Goal: Task Accomplishment & Management: Use online tool/utility

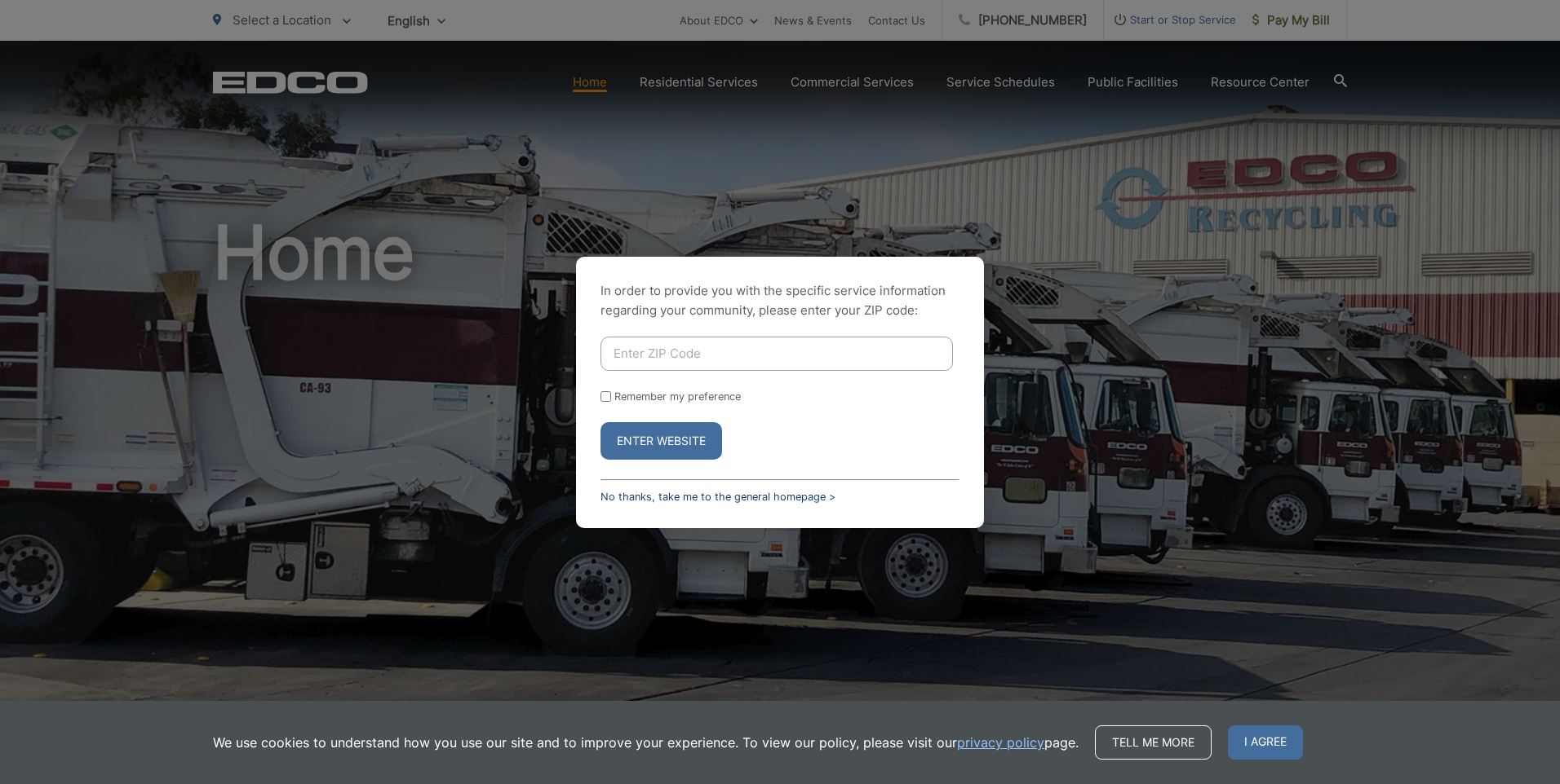
click at [671, 502] on link "No thanks, take me to the general homepage >" at bounding box center [717, 496] width 235 height 13
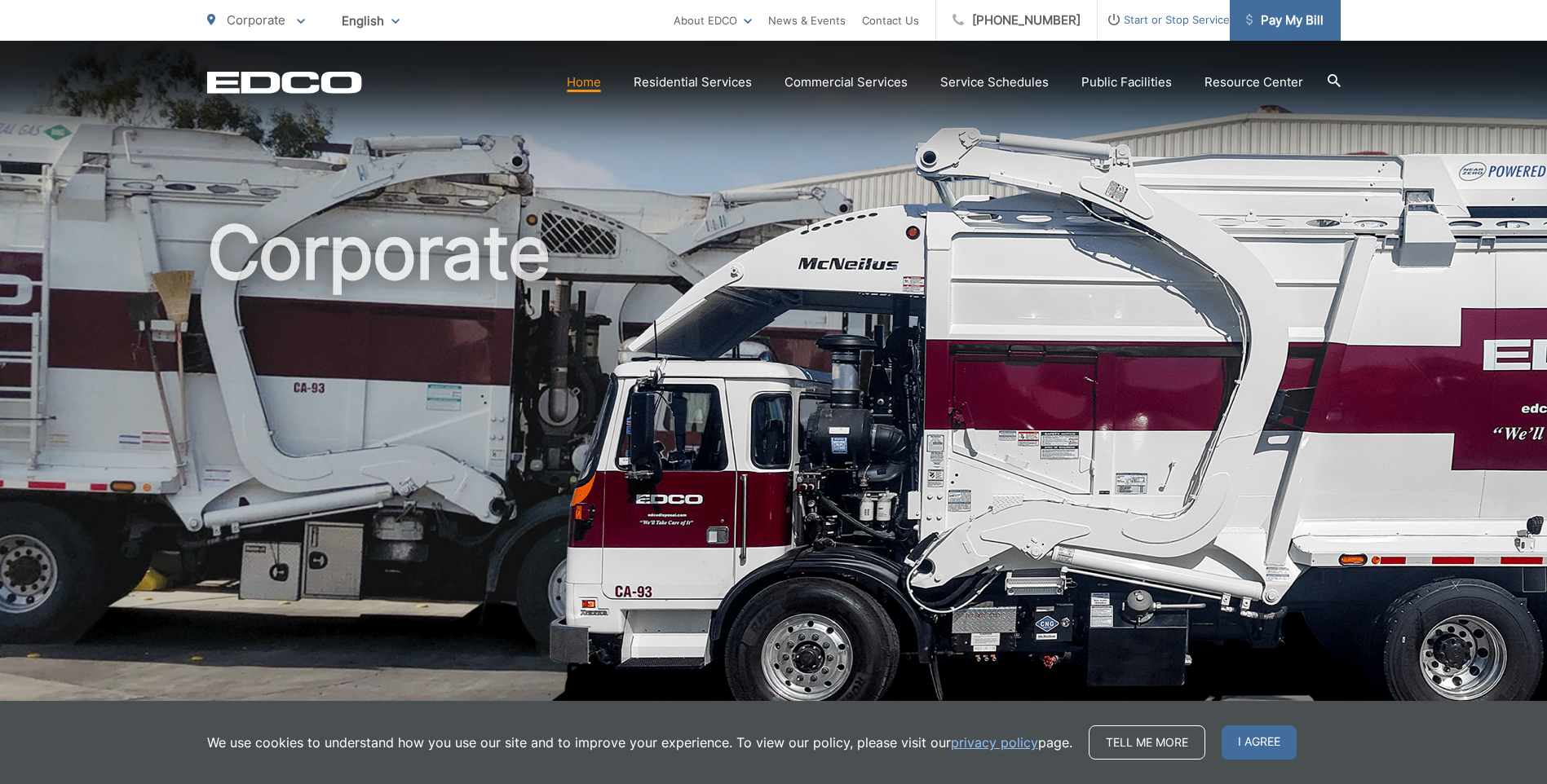
drag, startPoint x: 1389, startPoint y: 1, endPoint x: 1287, endPoint y: 25, distance: 104.8
click at [1287, 25] on span "Pay My Bill" at bounding box center [1284, 20] width 78 height 19
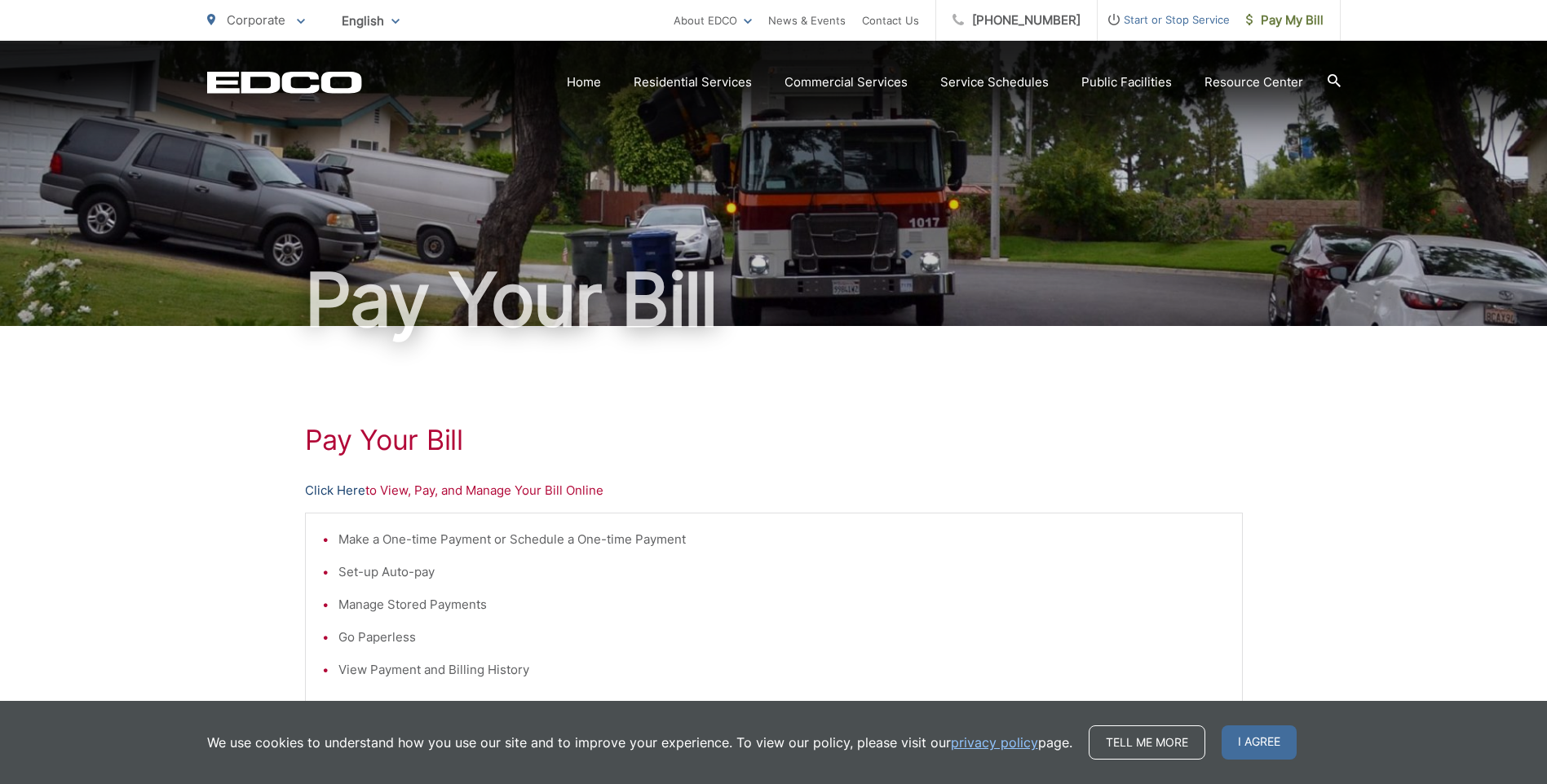
click at [316, 491] on link "Click Here" at bounding box center [335, 490] width 60 height 19
